Goal: Task Accomplishment & Management: Complete application form

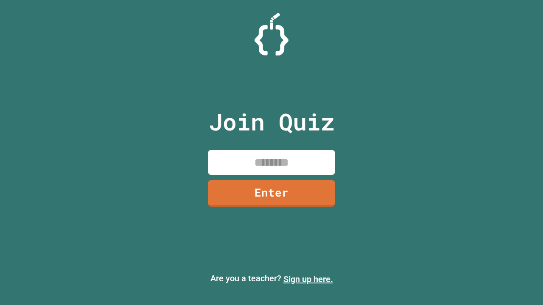
click at [308, 280] on link "Sign up here." at bounding box center [308, 279] width 50 height 10
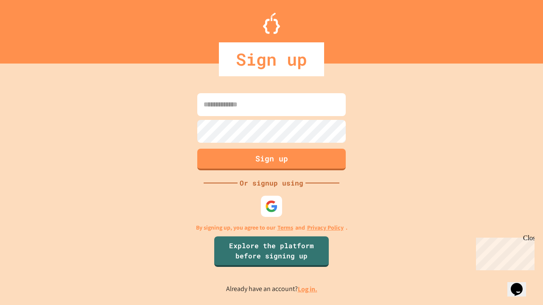
click at [308, 289] on link "Log in." at bounding box center [308, 289] width 20 height 9
